Goal: Transaction & Acquisition: Obtain resource

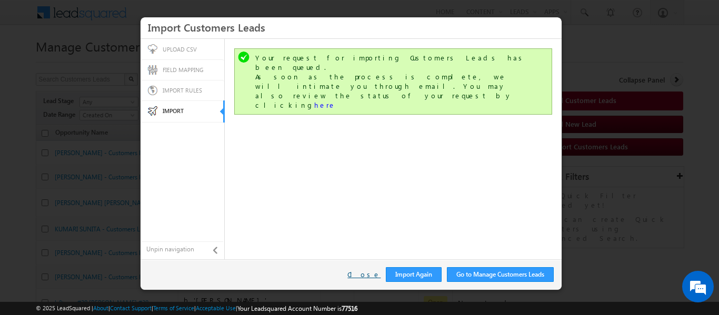
click at [367, 278] on link "Close" at bounding box center [363, 274] width 33 height 9
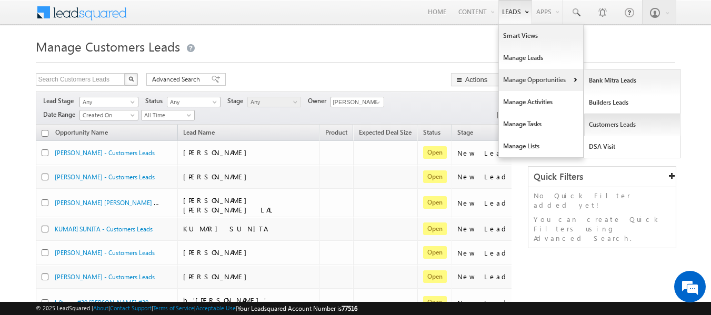
click at [608, 125] on link "Customers Leads" at bounding box center [632, 125] width 96 height 22
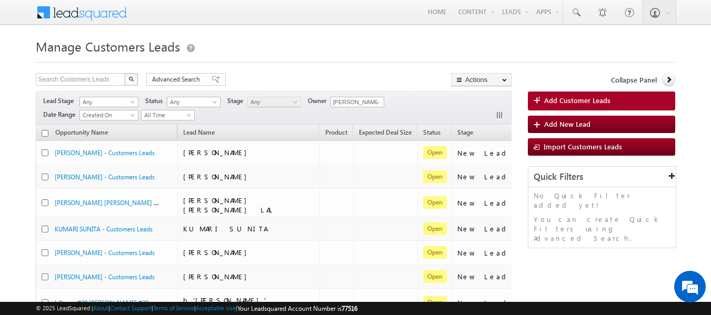
click at [399, 42] on h1 "Manage Customers Leads" at bounding box center [356, 45] width 640 height 21
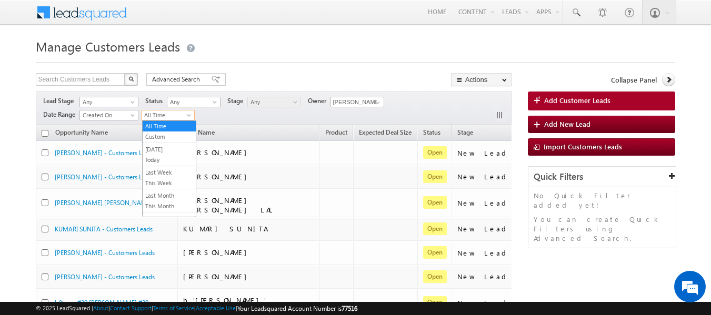
click at [191, 114] on span at bounding box center [190, 117] width 8 height 8
click at [168, 206] on link "This Month" at bounding box center [169, 206] width 53 height 9
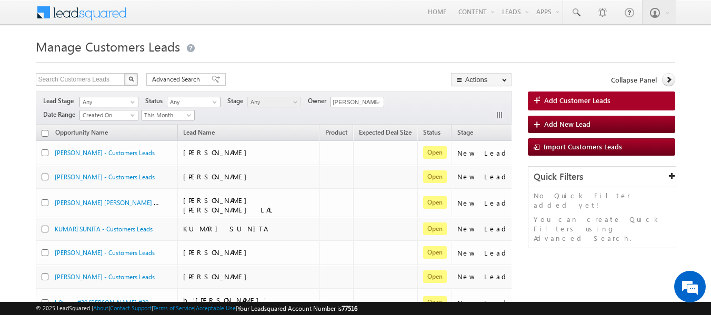
click at [375, 102] on span at bounding box center [378, 102] width 8 height 8
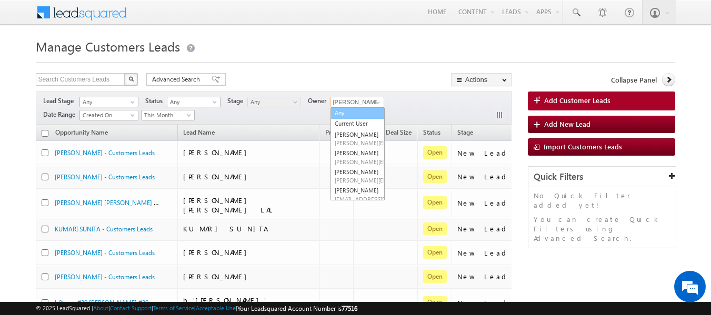
click at [342, 114] on link "Any" at bounding box center [358, 113] width 54 height 12
type input "Any"
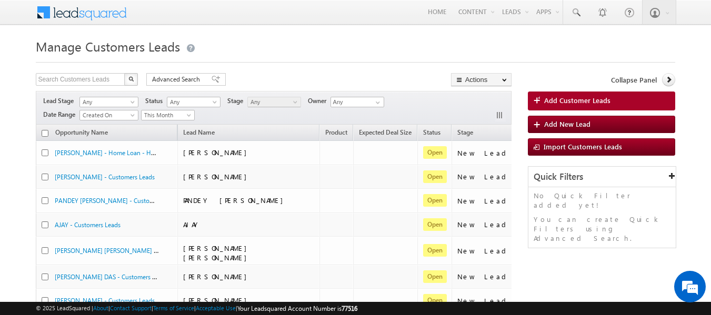
click at [468, 98] on link "Export Customers Leads" at bounding box center [481, 99] width 59 height 22
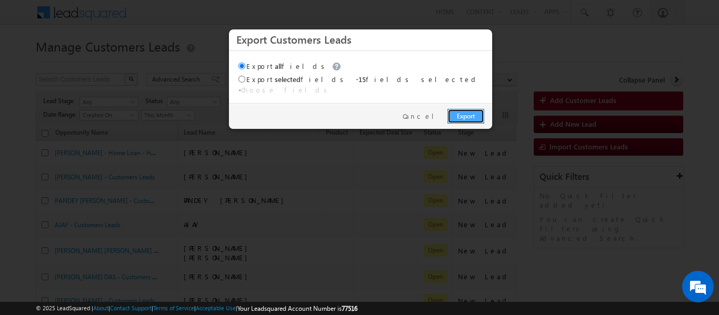
click at [459, 110] on link "Export" at bounding box center [466, 116] width 37 height 15
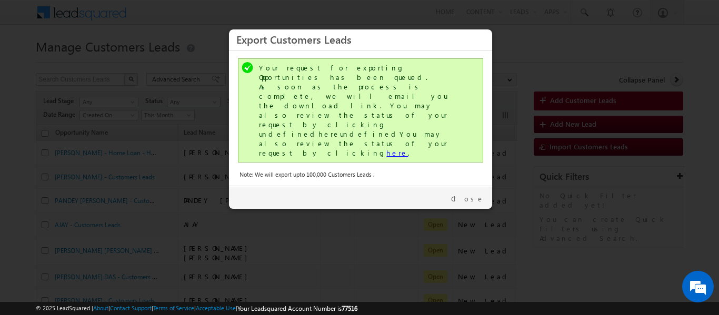
click at [386, 148] on link "here" at bounding box center [397, 152] width 22 height 9
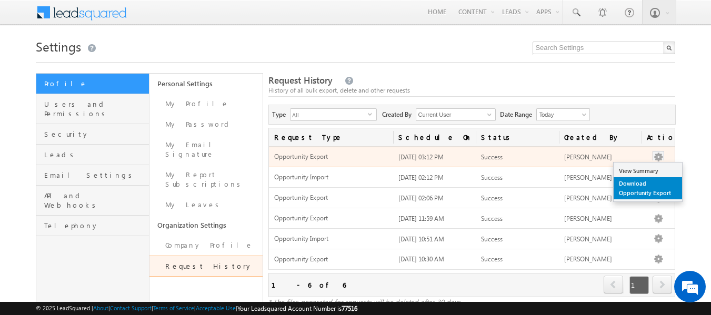
click at [635, 184] on link "Download Opportunity Export" at bounding box center [648, 188] width 68 height 22
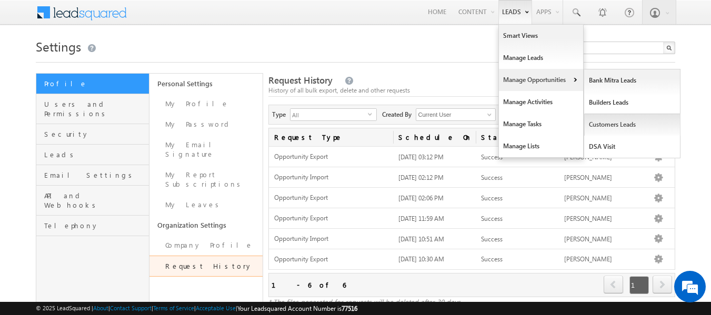
click at [610, 127] on link "Customers Leads" at bounding box center [632, 125] width 96 height 22
